Goal: Transaction & Acquisition: Purchase product/service

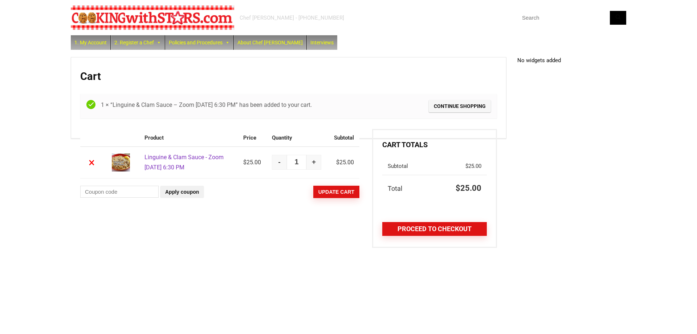
click at [420, 226] on link "Proceed to checkout" at bounding box center [435, 229] width 105 height 14
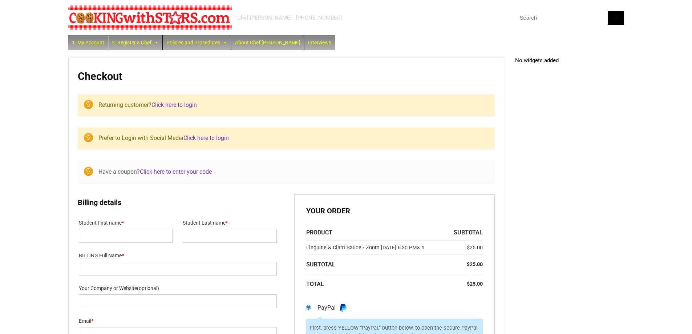
select select "NY"
click at [193, 105] on link "Click here to login" at bounding box center [173, 104] width 45 height 7
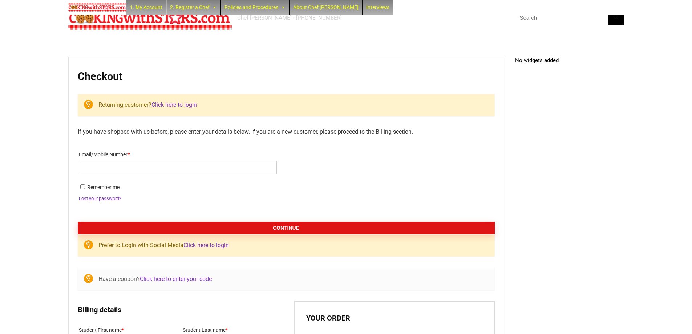
scroll to position [109, 0]
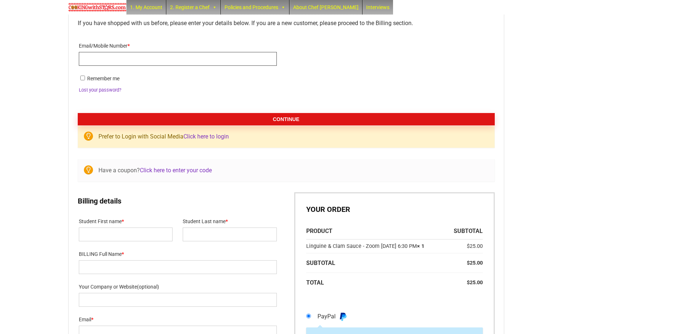
click at [184, 58] on input "Email/Mobile Number *" at bounding box center [178, 59] width 198 height 14
click at [224, 57] on input "[EMAIL_ADDRESS][DOMAIN_NAME]" at bounding box center [178, 59] width 198 height 14
type input "andrewcrisanti1@gmail.com"
click at [289, 121] on button "Continue" at bounding box center [286, 119] width 417 height 12
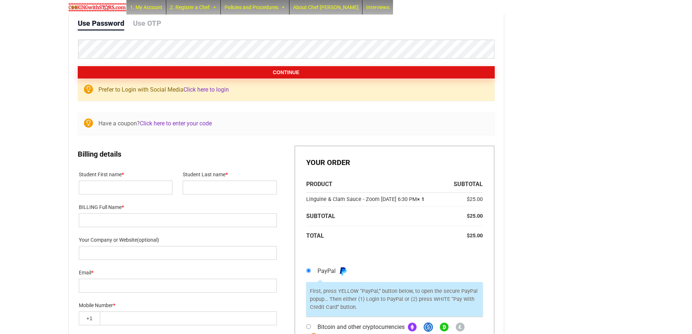
click at [280, 71] on button "Continue" at bounding box center [286, 72] width 417 height 12
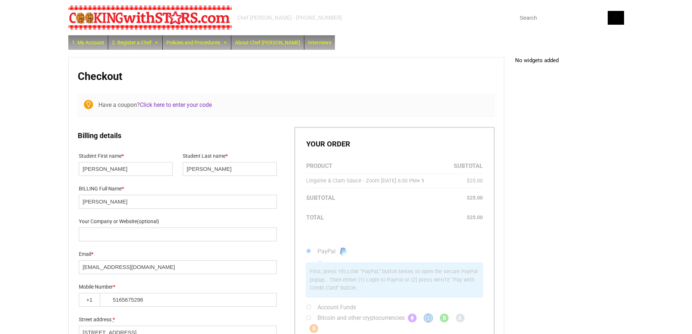
select select "NY"
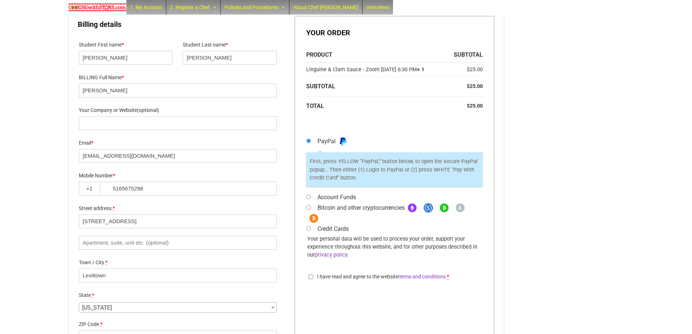
scroll to position [141, 0]
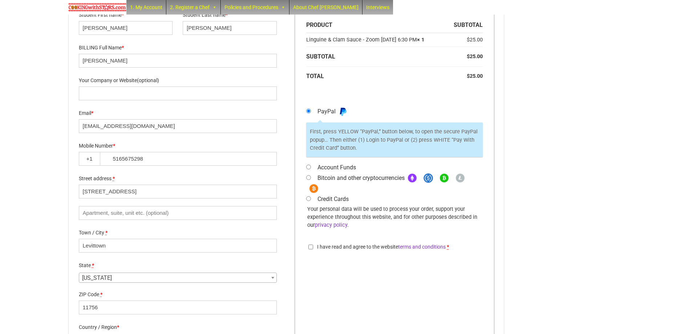
click at [309, 169] on input "Account Funds" at bounding box center [308, 167] width 5 height 5
radio input "true"
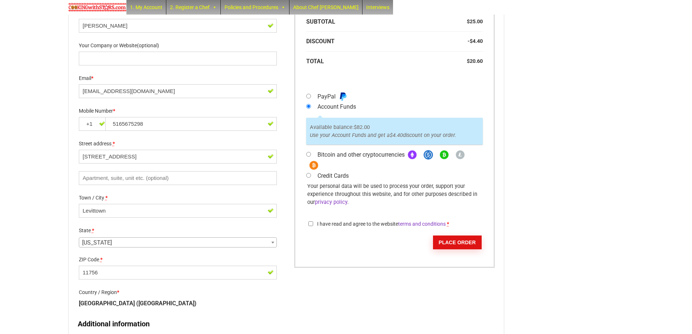
scroll to position [210, 0]
click at [311, 225] on input "I have read and agree to the website terms and conditions *" at bounding box center [310, 223] width 5 height 5
checkbox input "true"
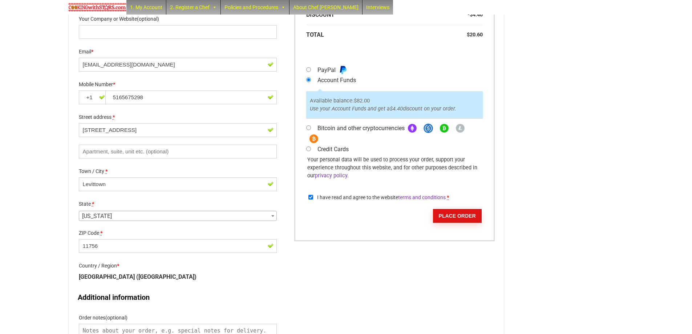
scroll to position [328, 0]
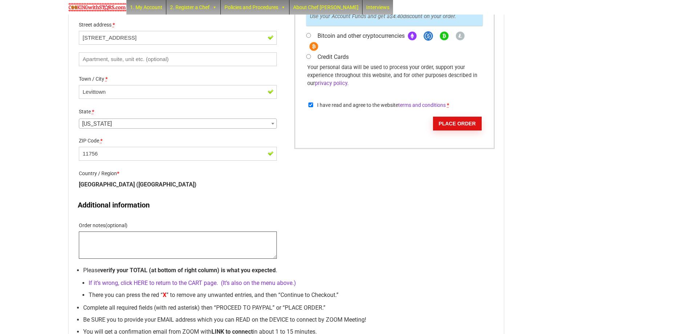
click at [186, 240] on textarea "Order notes (optional)" at bounding box center [178, 244] width 198 height 27
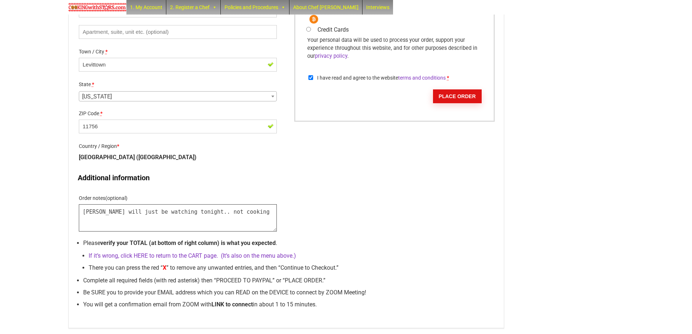
scroll to position [362, 0]
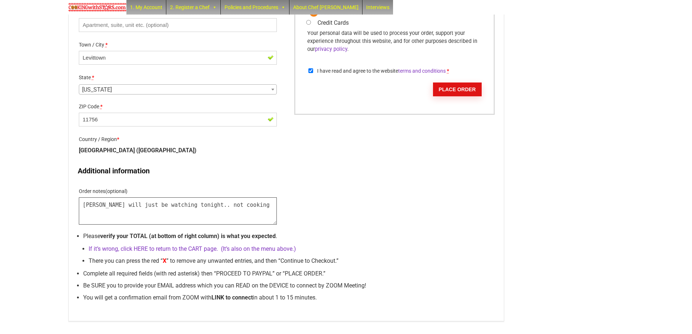
type textarea "[PERSON_NAME] will just be watching tonight.. not cooking"
click at [456, 96] on button "Place order" at bounding box center [457, 89] width 49 height 14
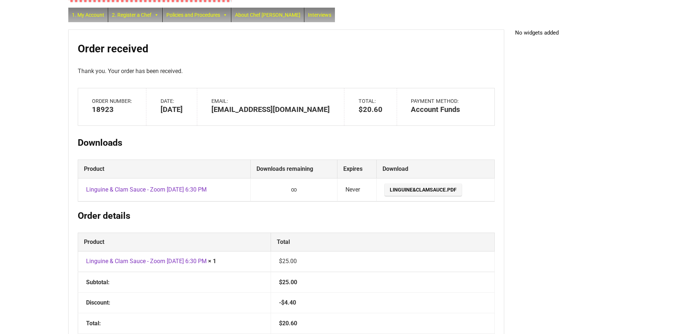
scroll to position [38, 0]
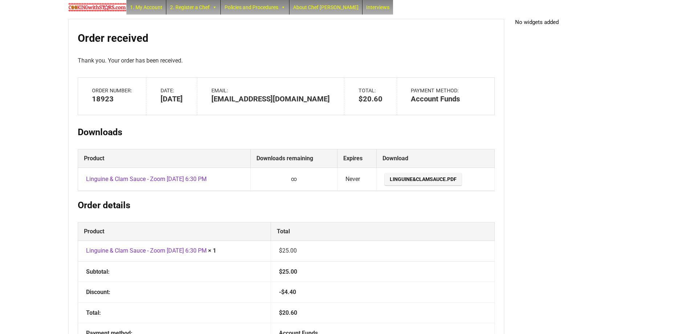
click at [428, 178] on link "Linguine&ClamSauce.pdf" at bounding box center [423, 179] width 77 height 12
